Goal: Task Accomplishment & Management: Manage account settings

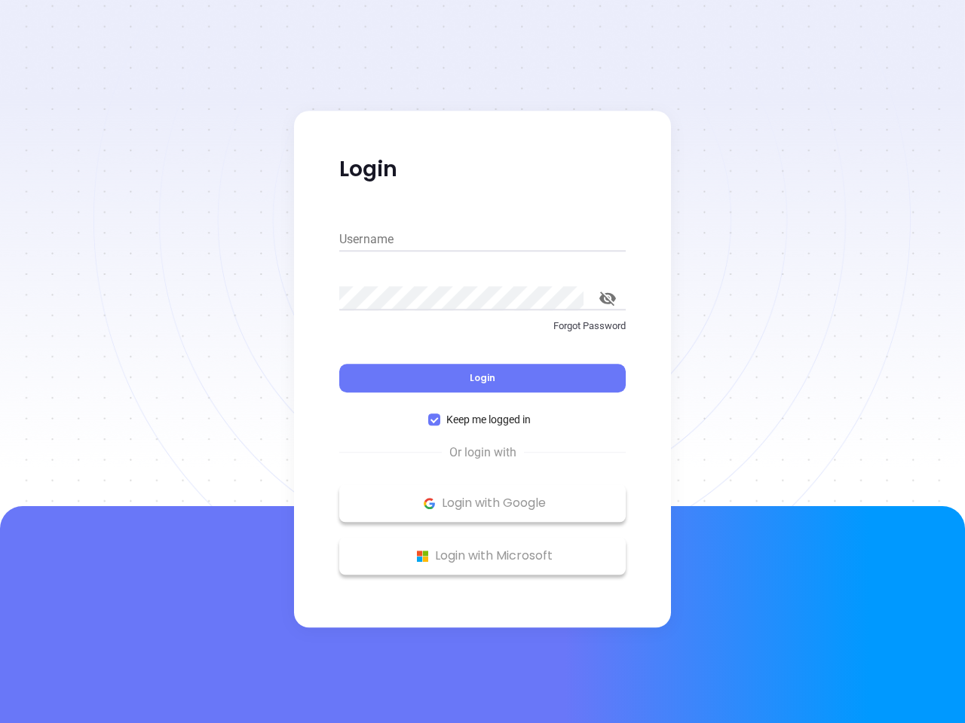
click at [482, 362] on div "Login" at bounding box center [482, 369] width 286 height 47
click at [482, 240] on input "Username" at bounding box center [482, 240] width 286 height 24
click at [607, 298] on icon "toggle password visibility" at bounding box center [607, 299] width 17 height 14
click at [482, 378] on span "Login" at bounding box center [483, 378] width 26 height 13
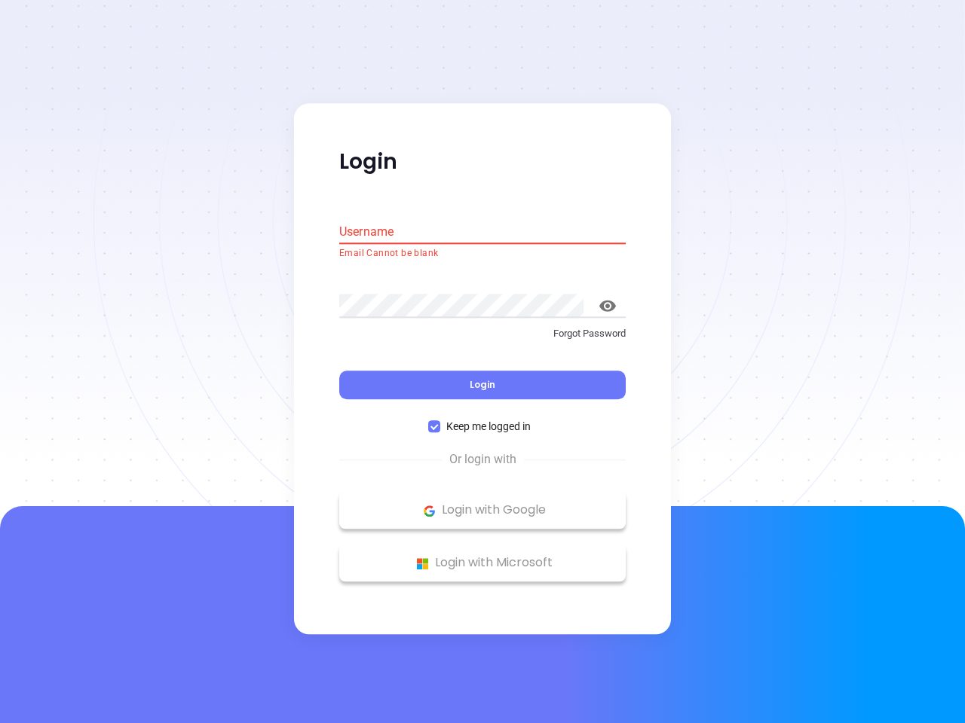
click at [482, 420] on span "Keep me logged in" at bounding box center [488, 427] width 96 height 17
click at [440, 421] on input "Keep me logged in" at bounding box center [434, 427] width 12 height 12
checkbox input "false"
click at [482, 503] on p "Login with Google" at bounding box center [482, 511] width 271 height 23
click at [482, 556] on p "Login with Microsoft" at bounding box center [482, 563] width 271 height 23
